Goal: Transaction & Acquisition: Purchase product/service

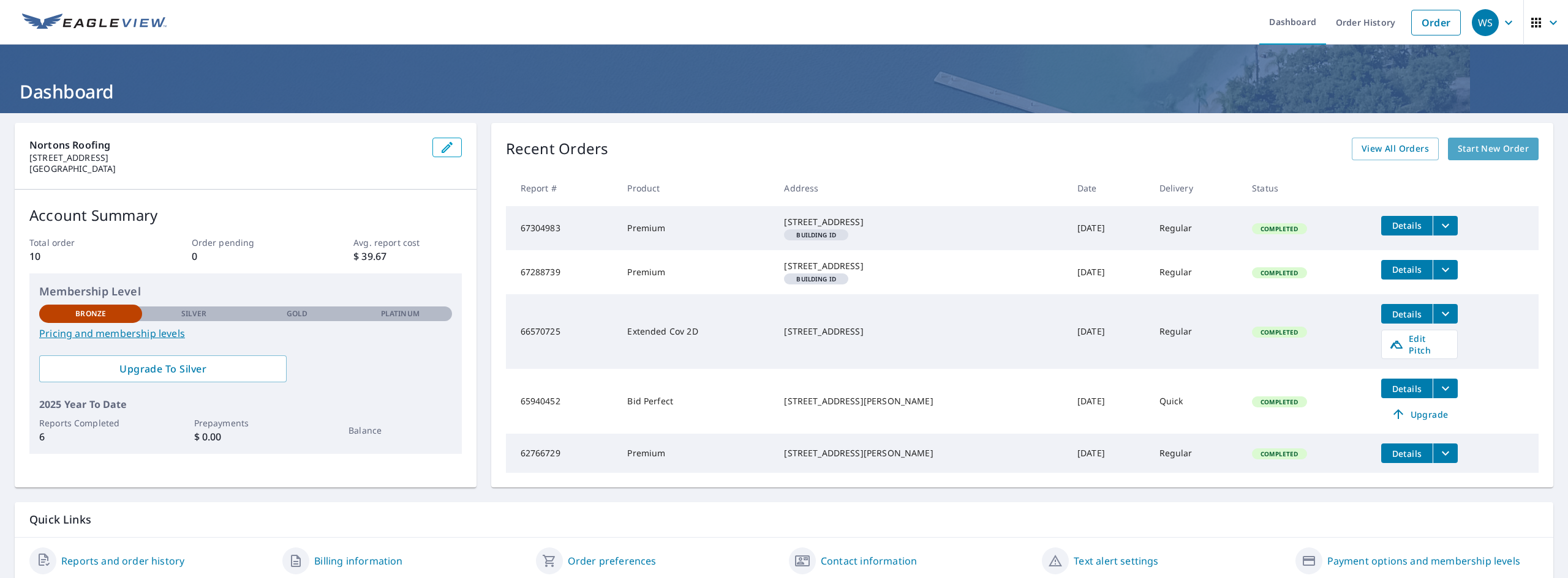
click at [1472, 148] on span "Start New Order" at bounding box center [1493, 149] width 71 height 16
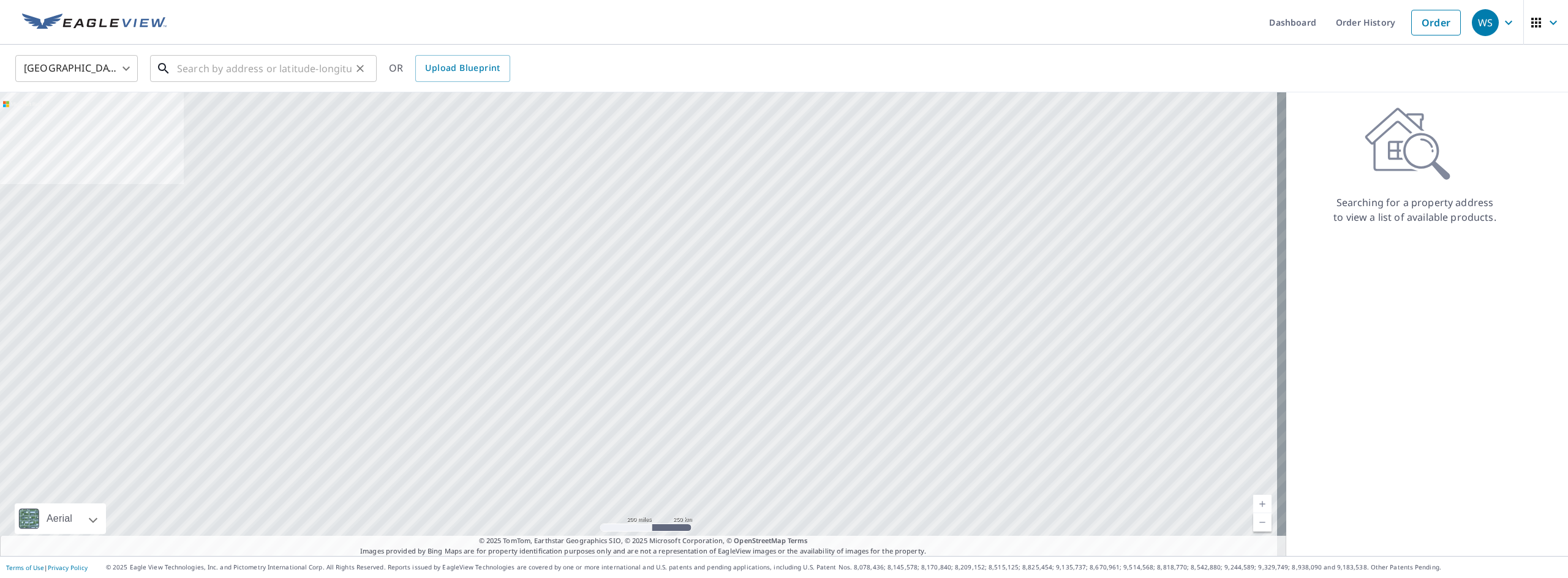
click at [293, 71] on input "text" at bounding box center [264, 68] width 175 height 34
paste input "[STREET_ADDRESS]"
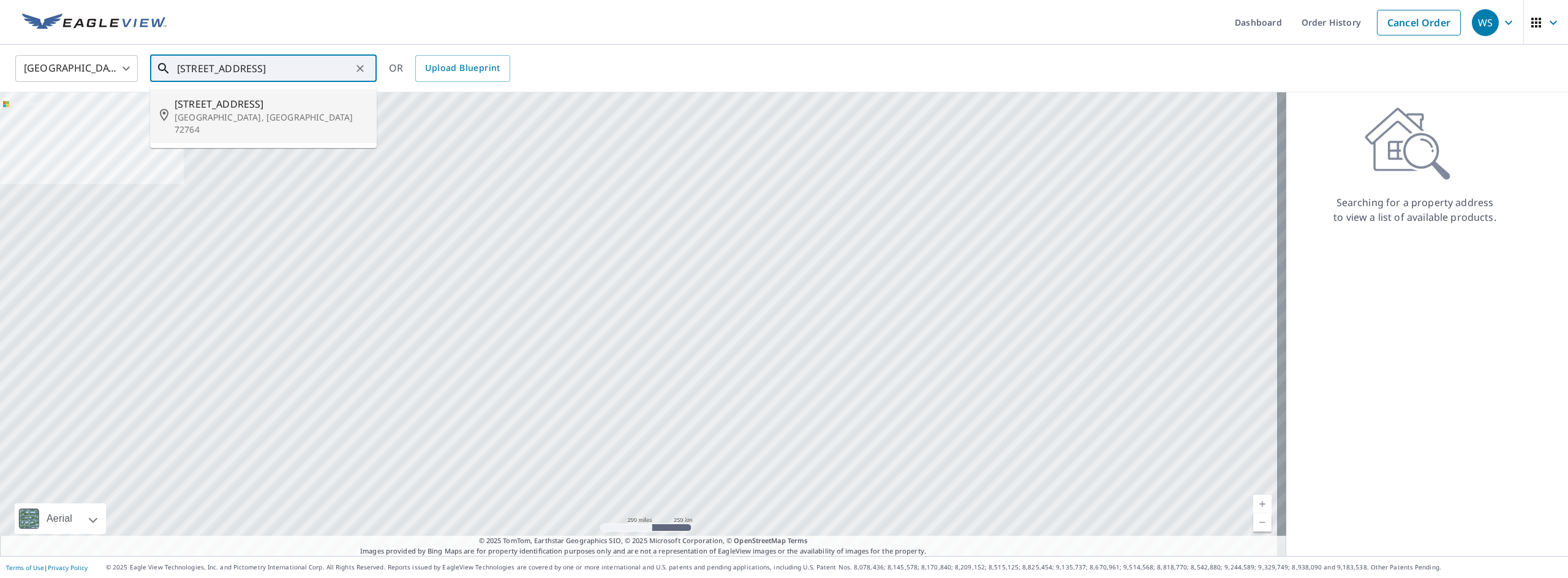
click at [244, 111] on p "[GEOGRAPHIC_DATA], [GEOGRAPHIC_DATA] 72764" at bounding box center [271, 123] width 192 height 24
type input "[STREET_ADDRESS]"
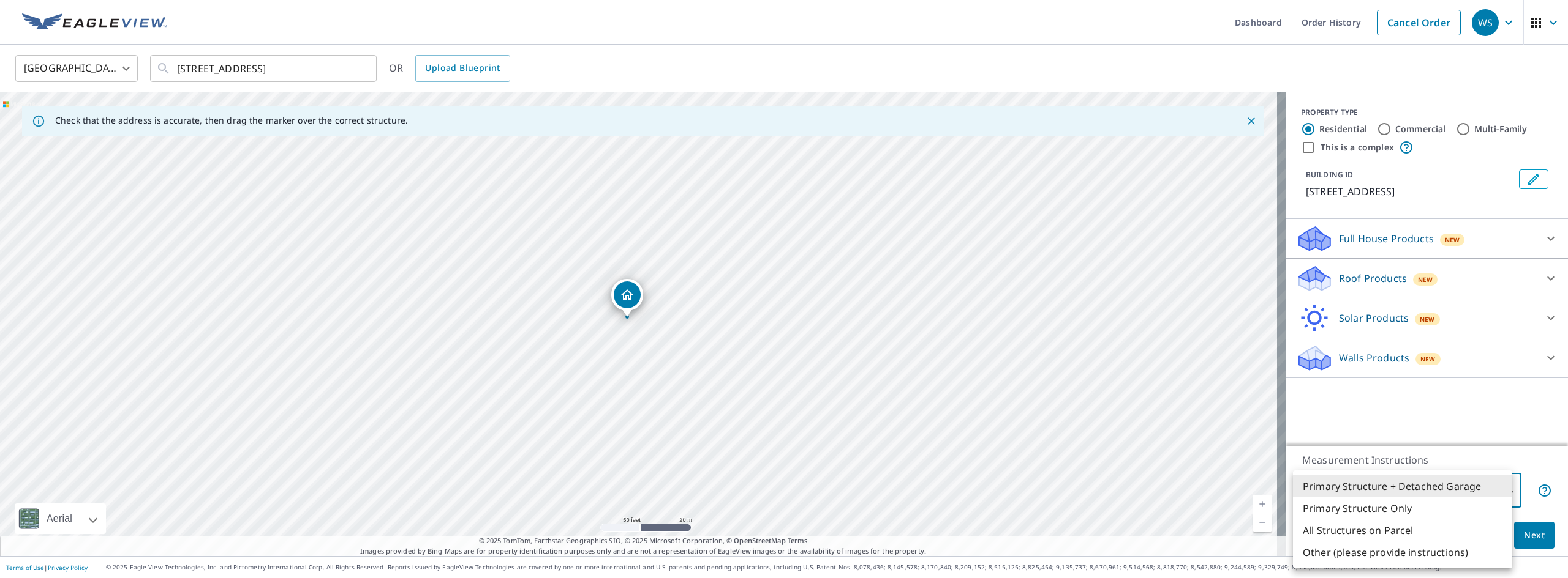
click at [1503, 484] on body "WS WS Dashboard Order History Cancel Order WS [GEOGRAPHIC_DATA] [GEOGRAPHIC_DAT…" at bounding box center [784, 289] width 1568 height 578
click at [1431, 527] on li "All Structures on Parcel" at bounding box center [1403, 530] width 219 height 22
type input "3"
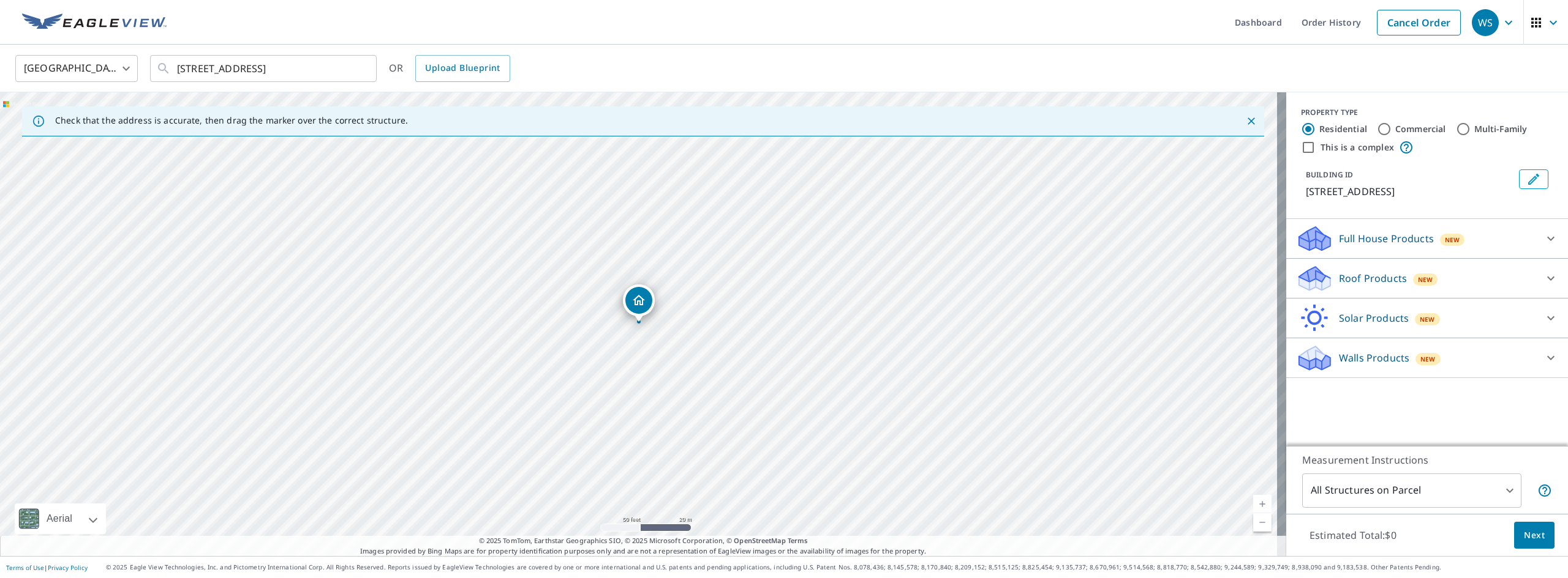
click at [1392, 239] on p "Full House Products" at bounding box center [1386, 239] width 95 height 15
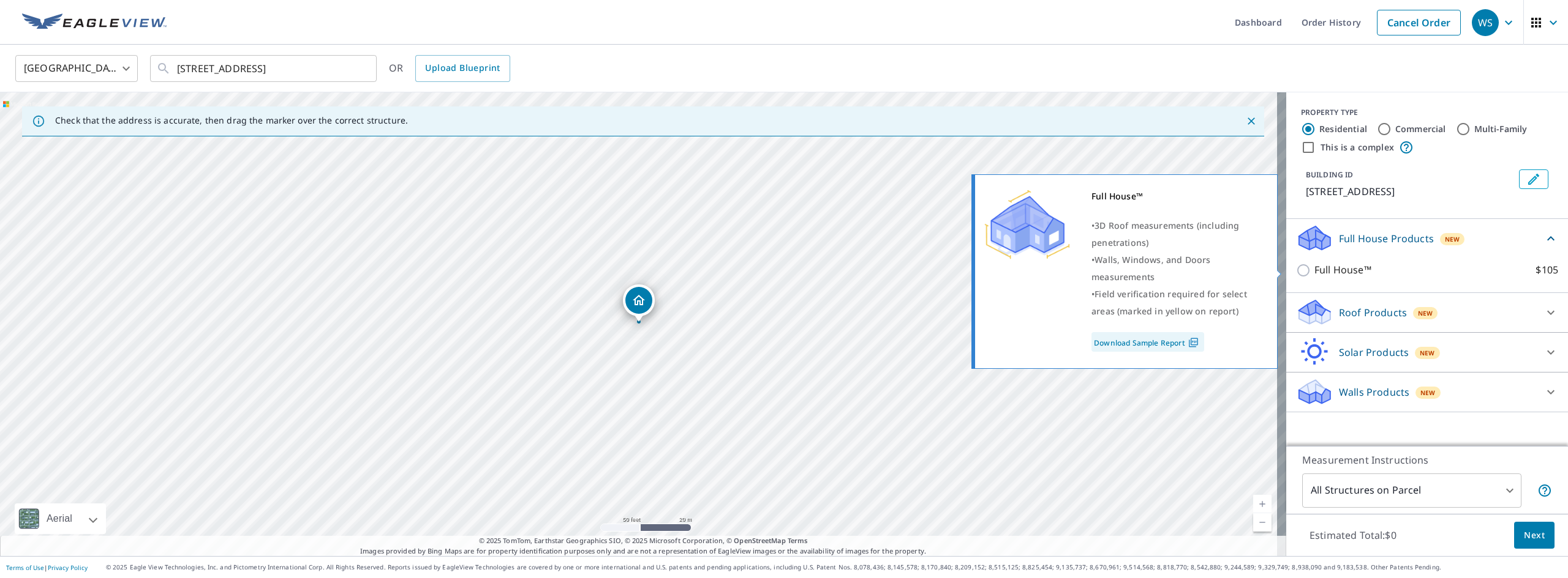
click at [1297, 270] on input "Full House™ $105" at bounding box center [1305, 270] width 18 height 15
checkbox input "true"
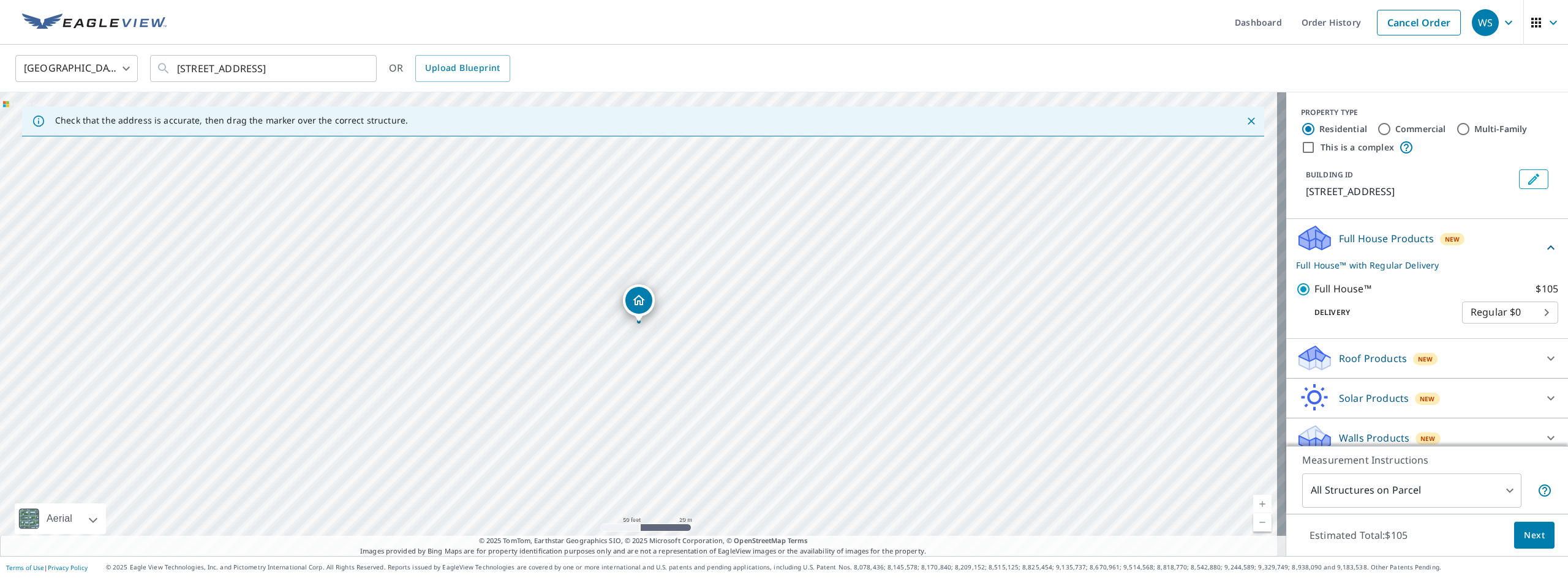
scroll to position [27, 0]
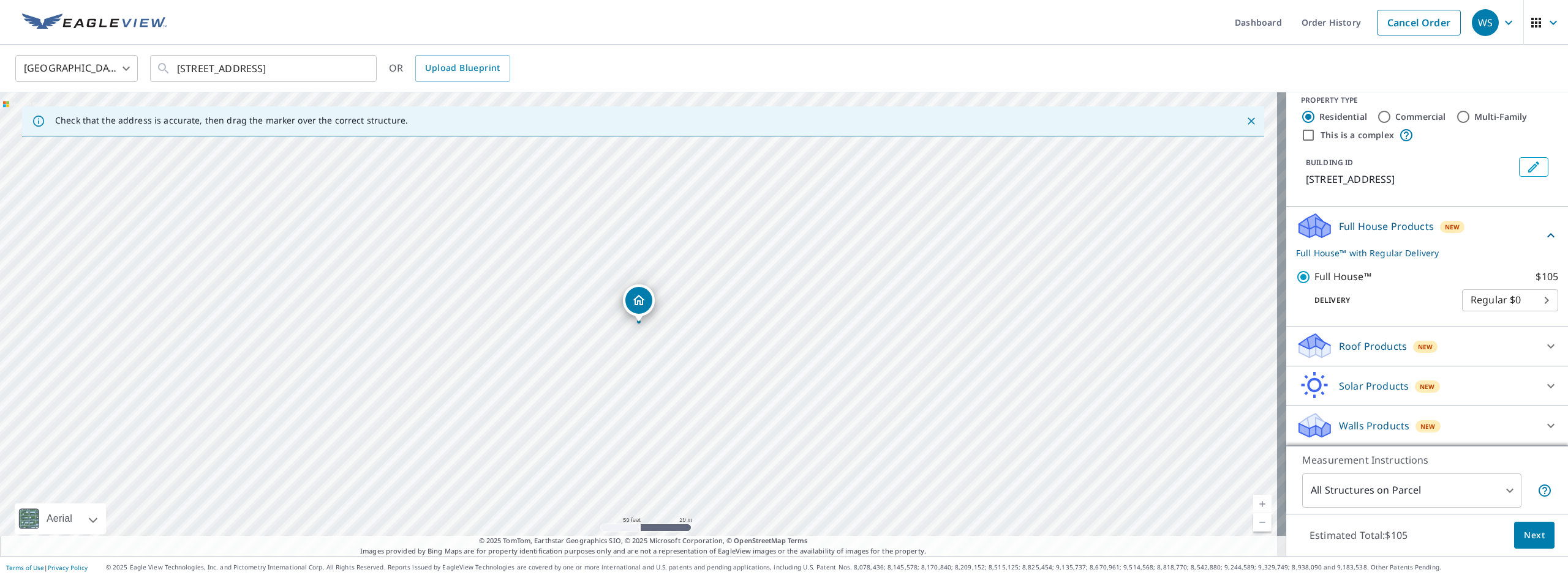
click at [1524, 535] on span "Next" at bounding box center [1534, 536] width 21 height 16
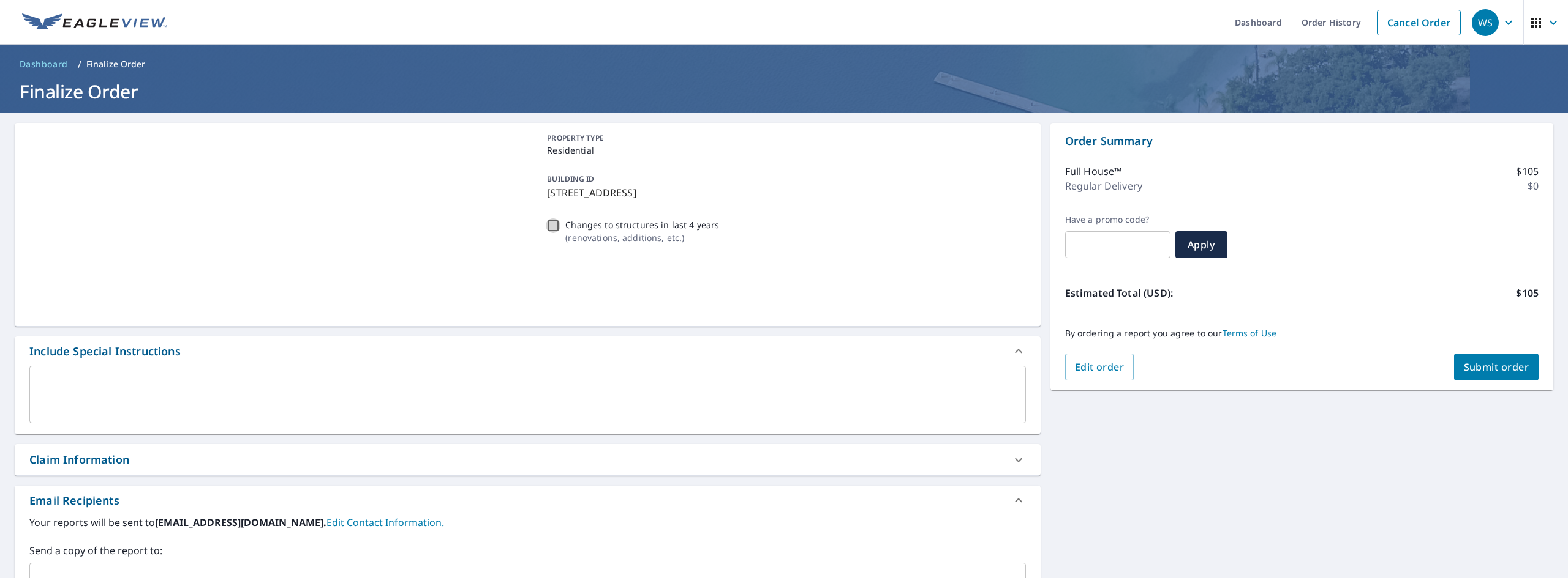
click at [547, 225] on input "Changes to structures in last 4 years ( renovations, additions, etc. )" at bounding box center [553, 226] width 15 height 15
checkbox input "true"
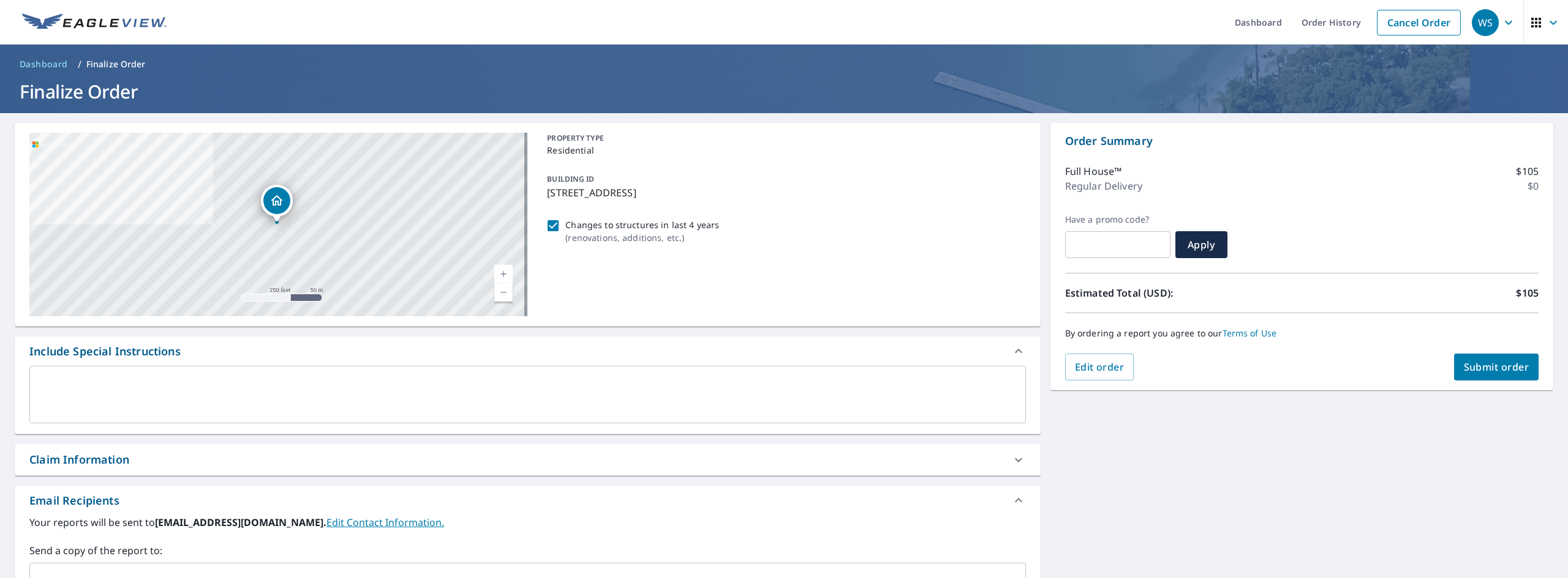
click at [1492, 367] on span "Submit order" at bounding box center [1496, 367] width 65 height 13
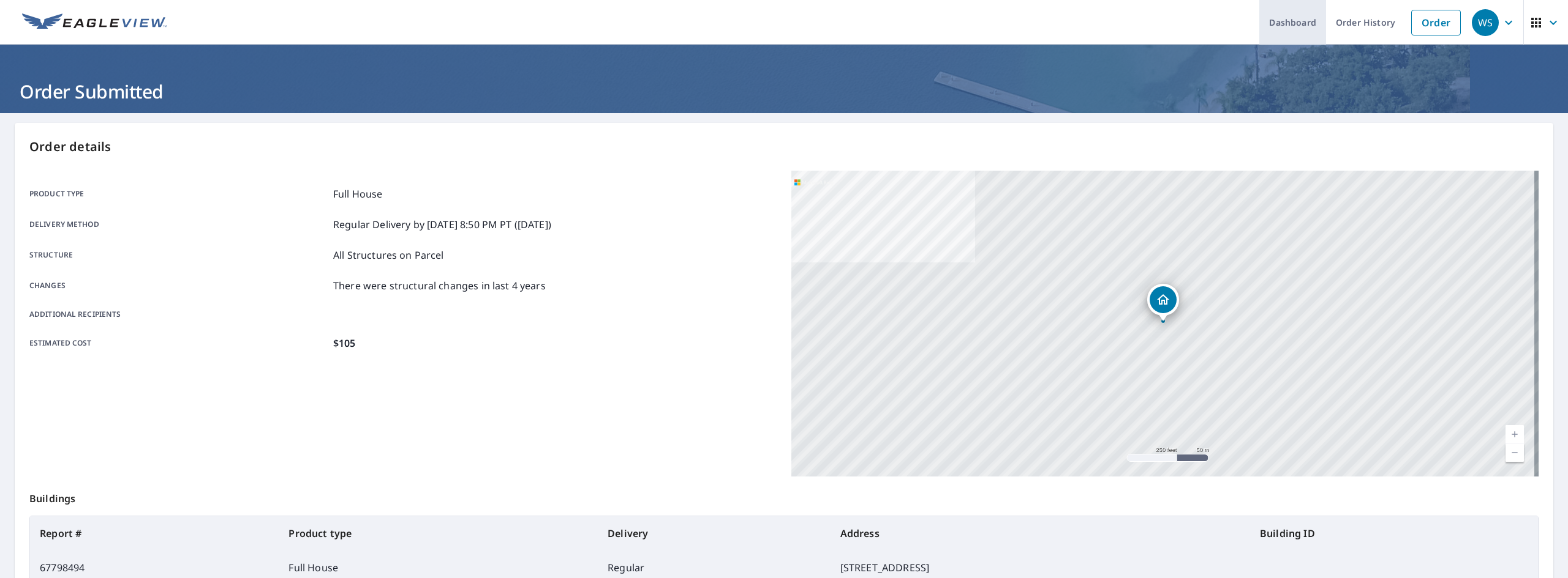
click at [1303, 26] on link "Dashboard" at bounding box center [1293, 22] width 67 height 45
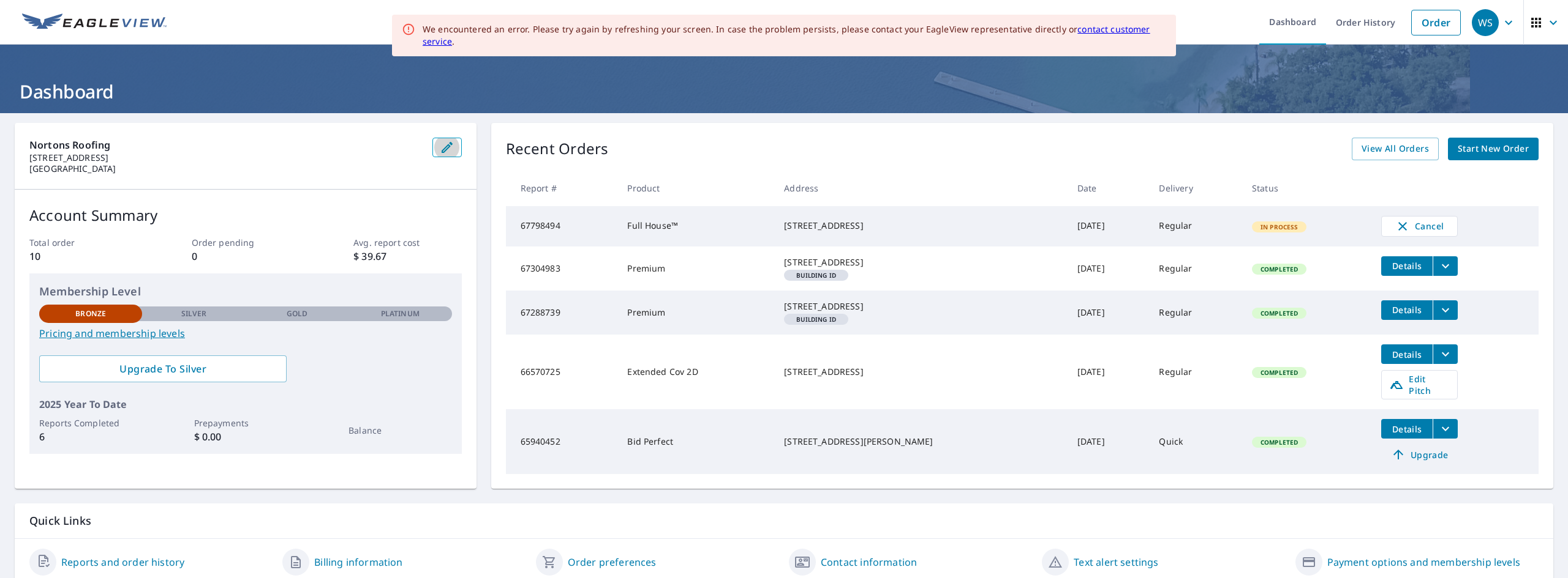
click at [440, 147] on icon "button" at bounding box center [448, 148] width 15 height 15
